Goal: Navigation & Orientation: Understand site structure

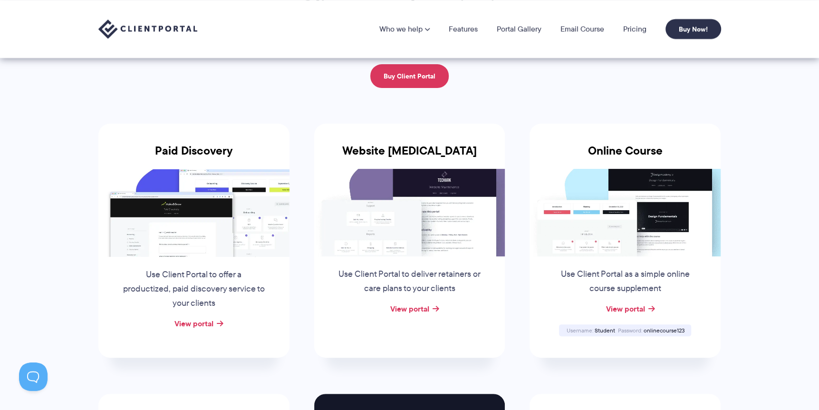
scroll to position [143, 0]
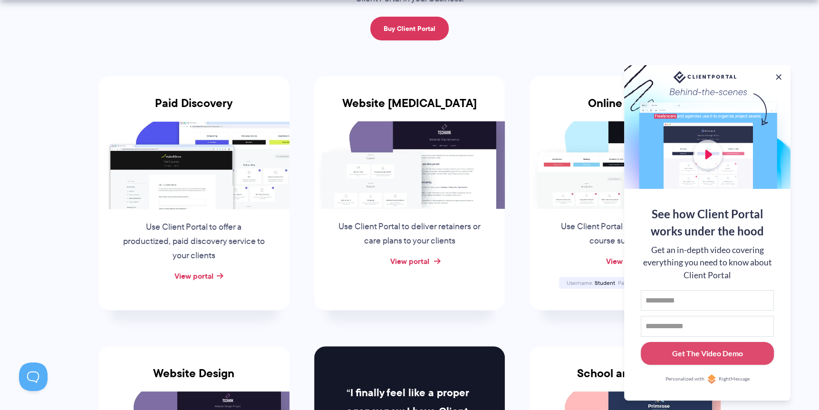
click at [429, 260] on link "View portal" at bounding box center [409, 260] width 39 height 11
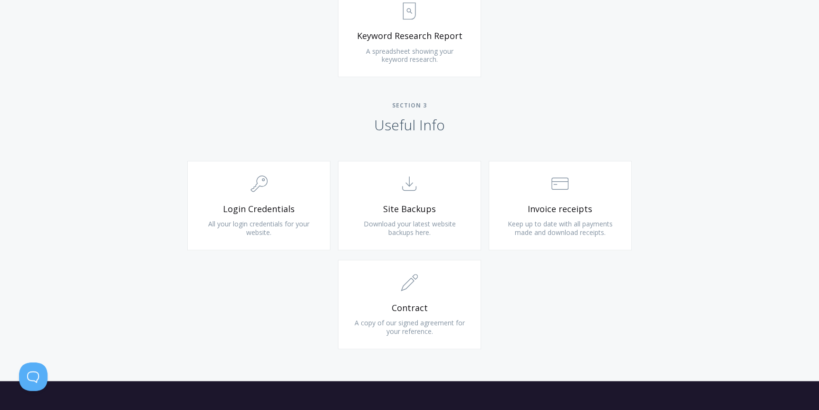
scroll to position [856, 0]
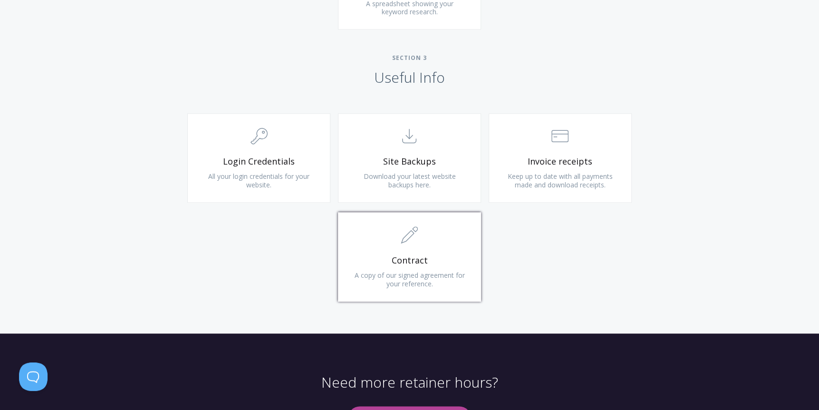
click at [389, 243] on span ".st0{fill:none;stroke:#000000;stroke-width:2;stroke-miterlimit:10;} 1. General" at bounding box center [410, 235] width 114 height 29
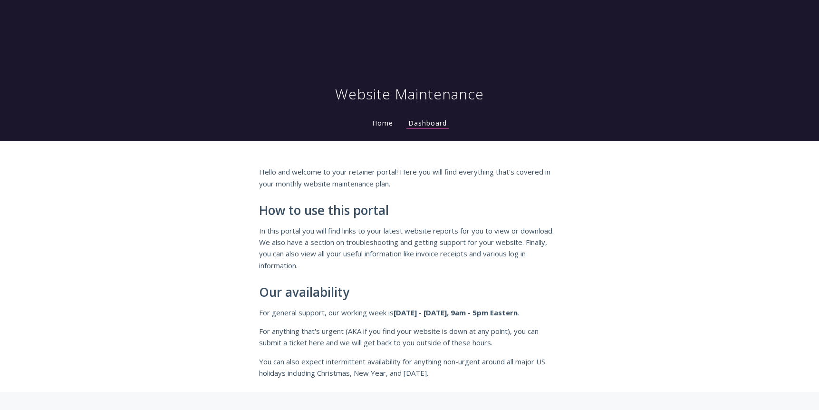
scroll to position [856, 0]
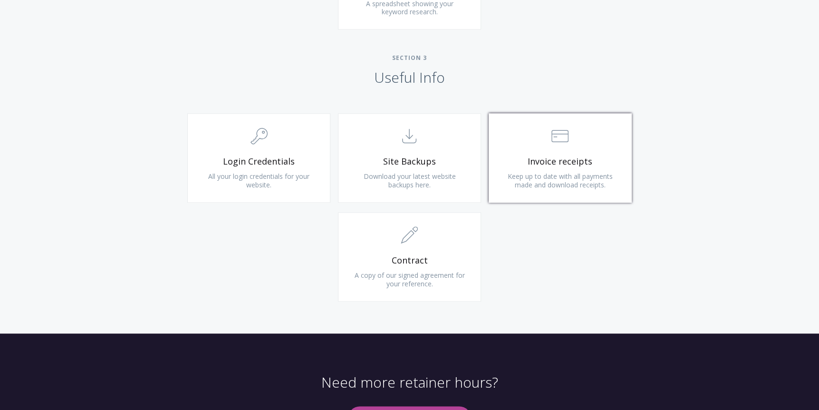
click at [565, 173] on span "Keep up to date with all payments made and download receipts." at bounding box center [560, 181] width 105 height 18
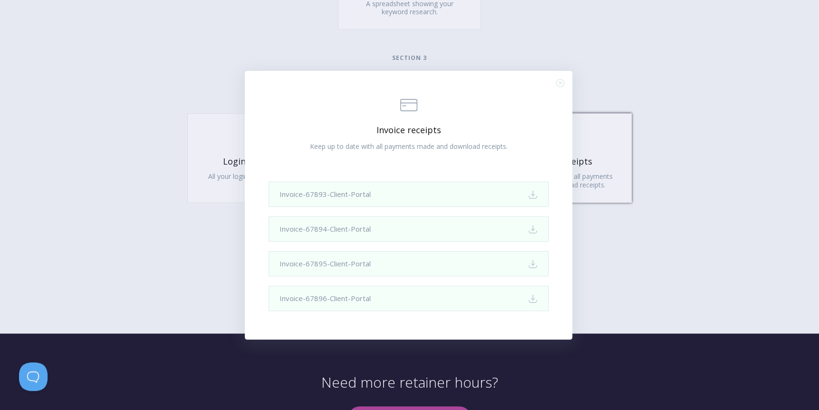
scroll to position [0, 0]
click at [729, 246] on div ".st0{fill:none;stroke:#000000;stroke-width:2;stroke-miterlimit:10;} Financial I…" at bounding box center [409, 205] width 819 height 410
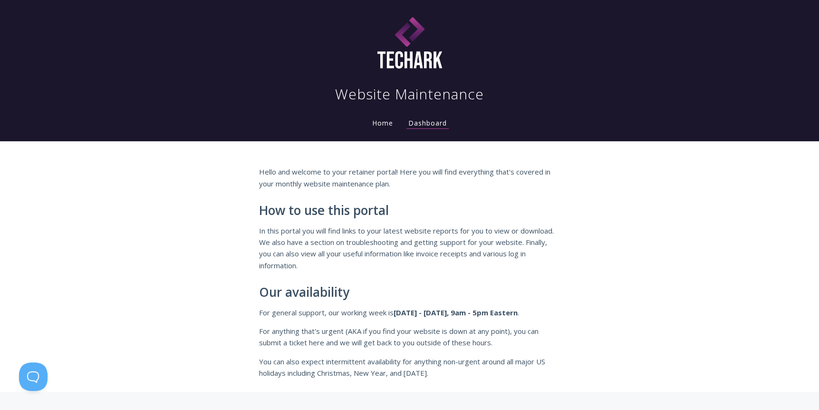
click at [382, 121] on link "Home" at bounding box center [382, 122] width 25 height 9
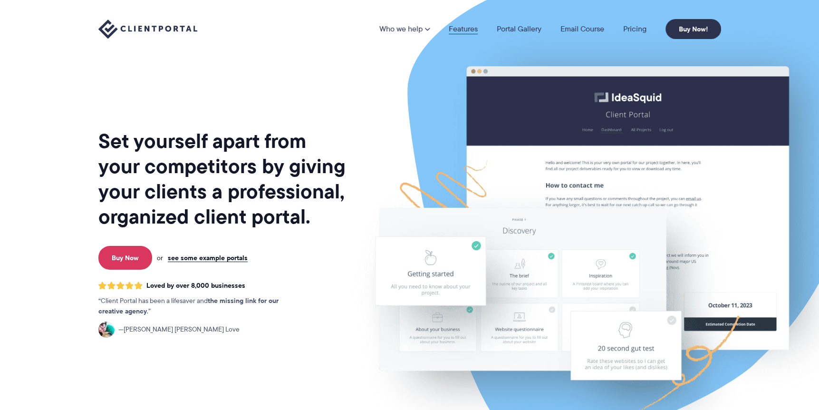
click at [454, 30] on link "Features" at bounding box center [463, 29] width 29 height 8
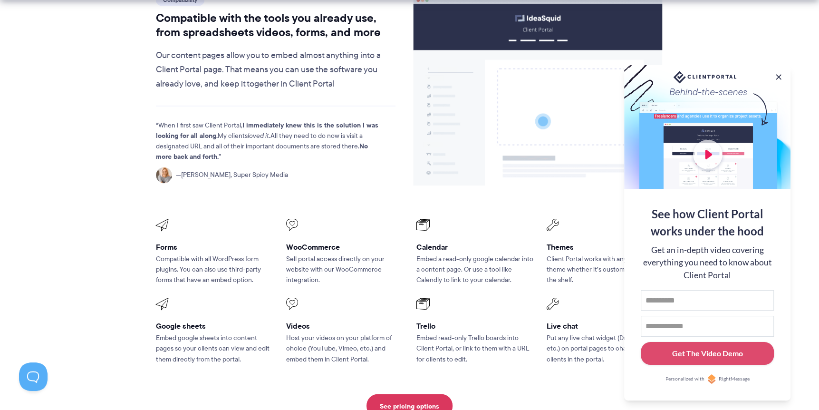
scroll to position [1331, 0]
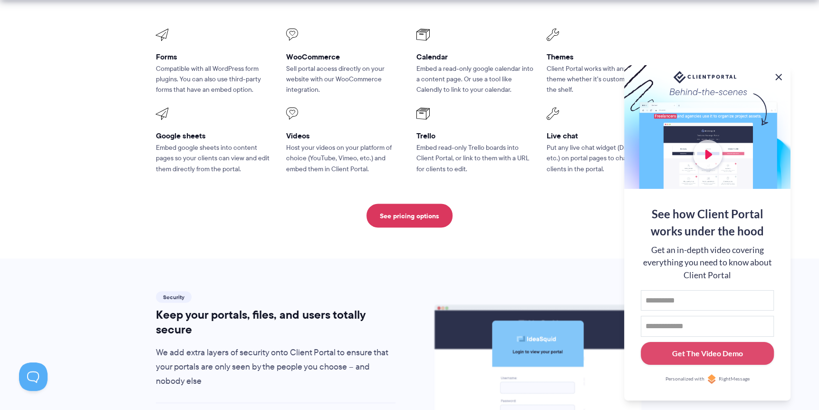
click at [782, 71] on button at bounding box center [778, 76] width 11 height 11
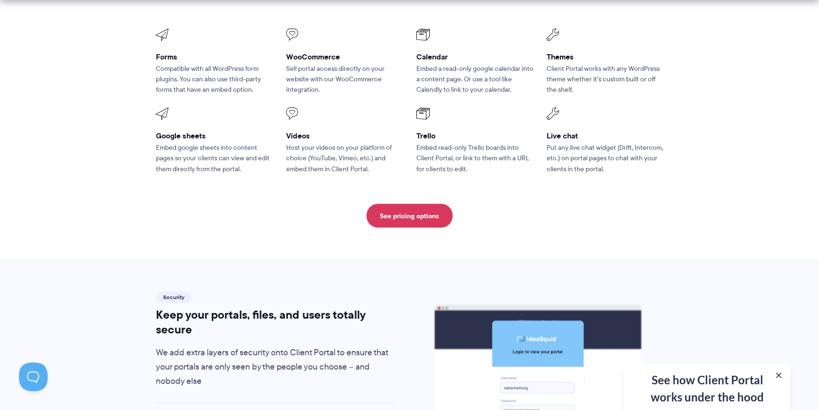
scroll to position [1474, 0]
